Goal: Task Accomplishment & Management: Use online tool/utility

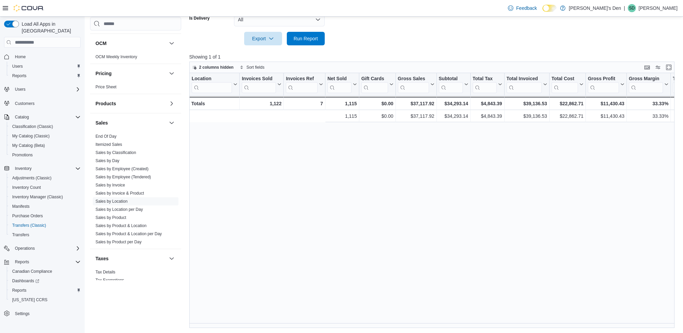
scroll to position [0, 196]
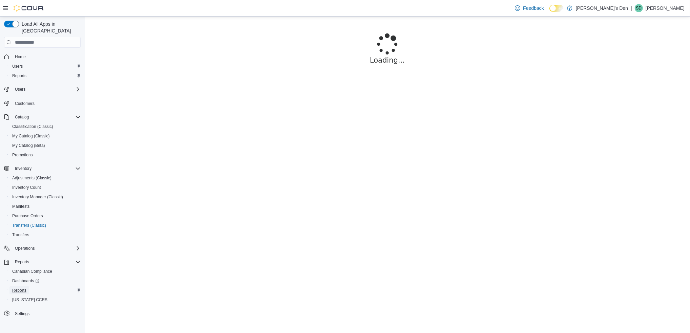
click at [26, 288] on span "Reports" at bounding box center [19, 290] width 14 height 5
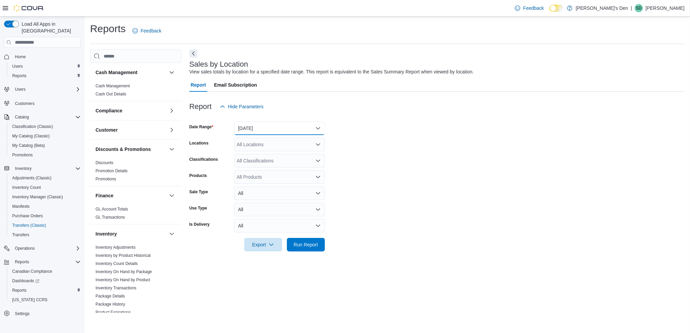
click at [277, 127] on button "[DATE]" at bounding box center [279, 129] width 91 height 14
click at [250, 168] on span "[DATE]" at bounding box center [283, 169] width 77 height 8
click at [297, 244] on span "Run Report" at bounding box center [306, 244] width 24 height 7
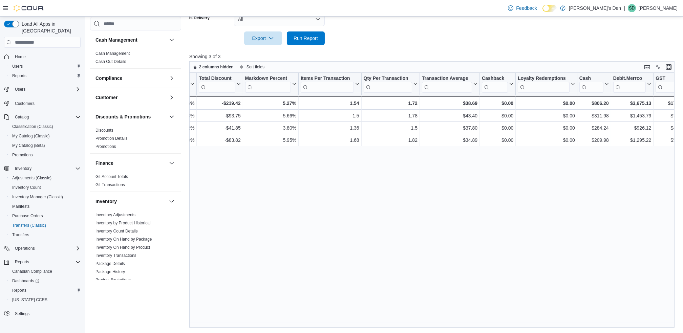
scroll to position [0, 499]
click at [425, 215] on div "Location Click to view column header actions Invoices Sold Click to view column…" at bounding box center [434, 200] width 490 height 255
drag, startPoint x: 452, startPoint y: 319, endPoint x: 451, endPoint y: 324, distance: 5.7
click at [452, 321] on div "Location Click to view column header actions Invoices Sold Click to view column…" at bounding box center [434, 200] width 490 height 255
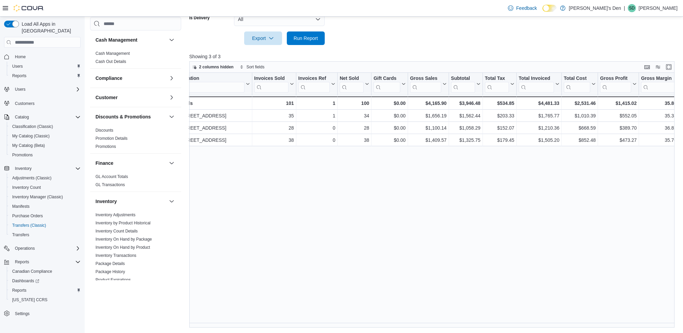
scroll to position [0, 0]
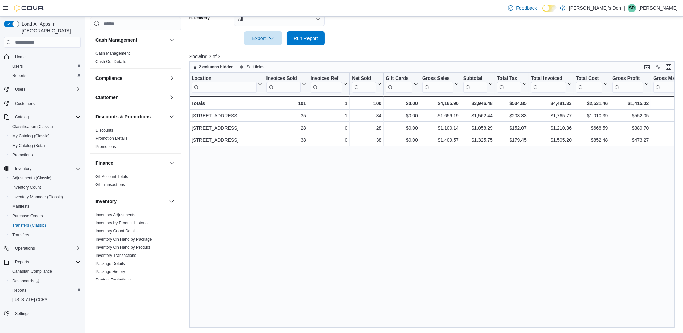
click at [301, 194] on div "Location Click to view column header actions Invoices Sold Click to view column…" at bounding box center [434, 200] width 490 height 255
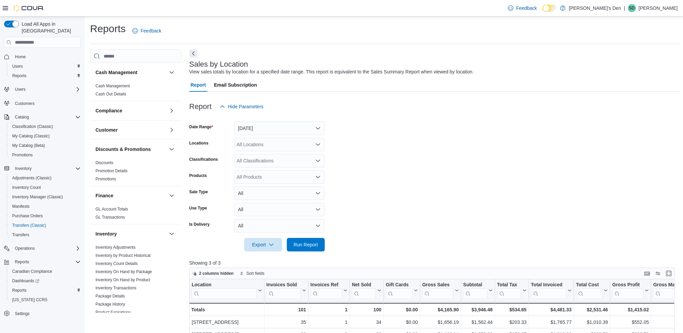
drag, startPoint x: 428, startPoint y: 159, endPoint x: 440, endPoint y: 145, distance: 18.3
click at [440, 145] on form "Date Range Yesterday Locations All Locations Classifications All Classification…" at bounding box center [434, 182] width 490 height 138
click at [355, 148] on form "Date Range Yesterday Locations All Locations Classifications All Classification…" at bounding box center [434, 182] width 490 height 138
click at [284, 137] on form "Date Range Yesterday Locations All Locations Classifications All Classification…" at bounding box center [434, 182] width 490 height 138
click at [284, 134] on button "Yesterday" at bounding box center [279, 129] width 91 height 14
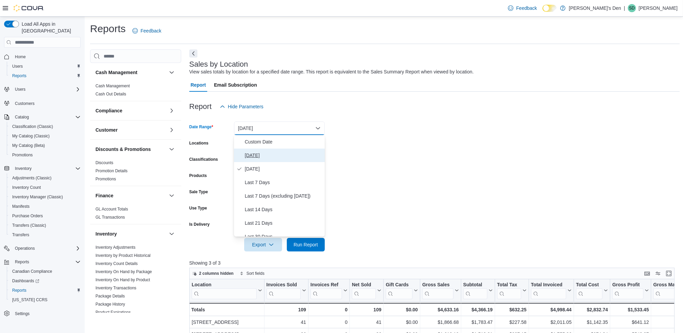
drag, startPoint x: 252, startPoint y: 155, endPoint x: 336, endPoint y: 145, distance: 84.9
click at [252, 155] on span "Today" at bounding box center [283, 155] width 77 height 8
drag, startPoint x: 280, startPoint y: 124, endPoint x: 404, endPoint y: 3, distance: 173.1
click at [280, 124] on button "Today" at bounding box center [279, 129] width 91 height 14
